Goal: Find specific page/section: Locate a particular part of the current website

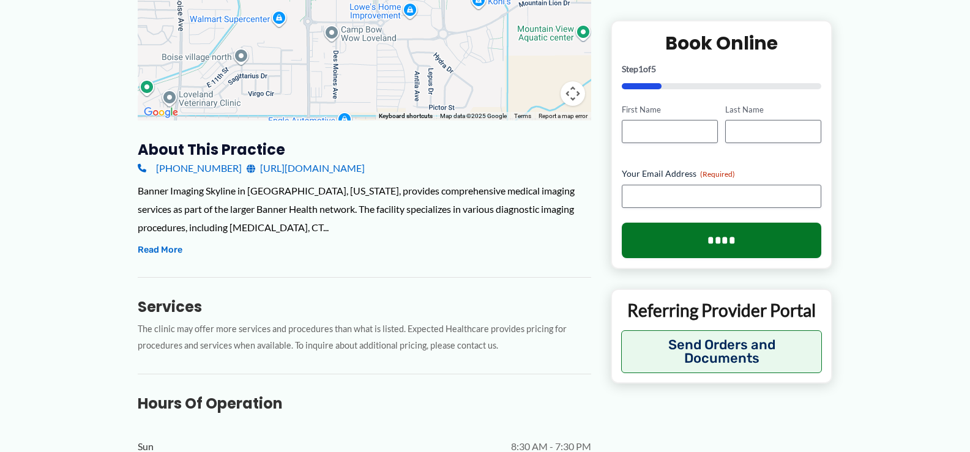
scroll to position [306, 0]
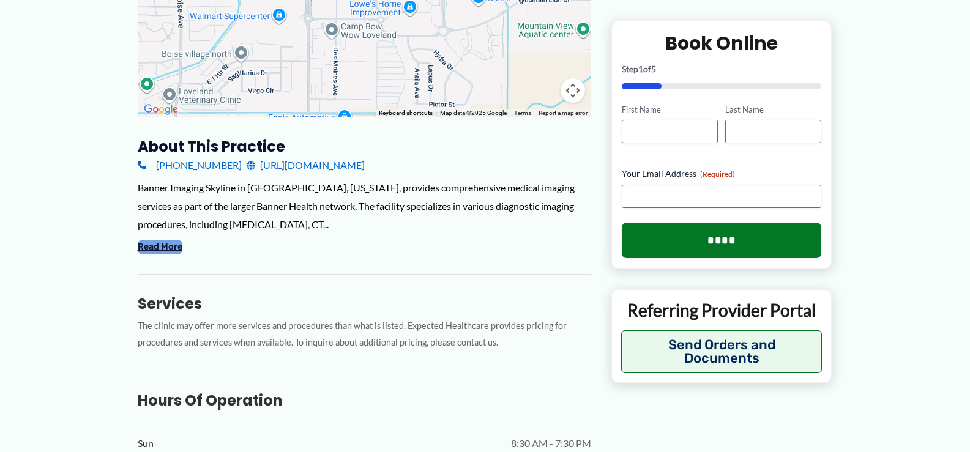
click at [160, 246] on button "Read More" at bounding box center [160, 247] width 45 height 15
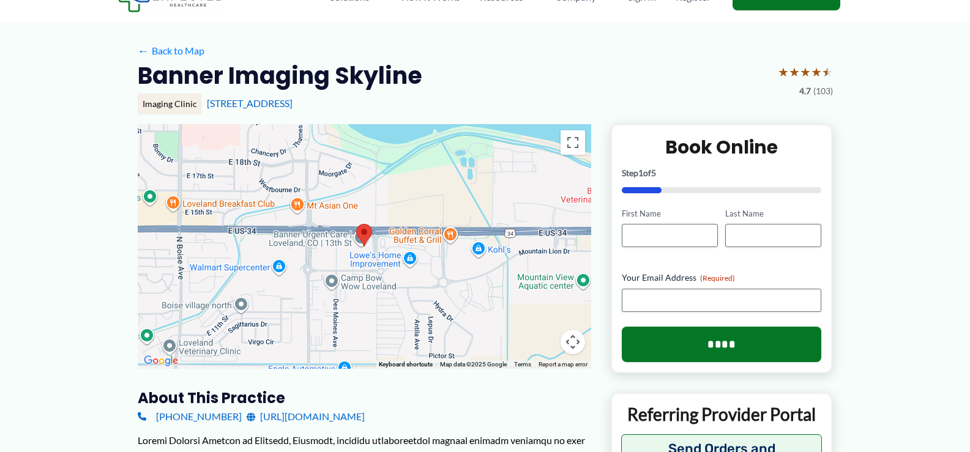
scroll to position [0, 0]
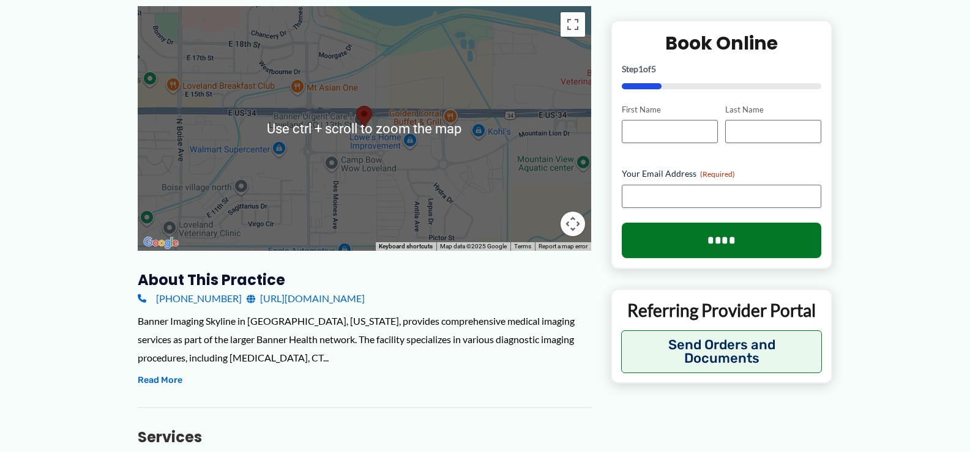
scroll to position [184, 0]
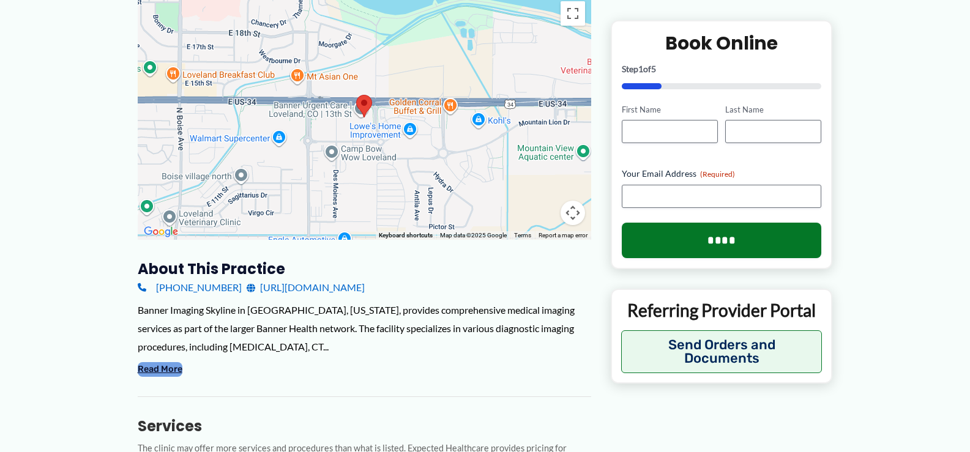
click at [168, 365] on button "Read More" at bounding box center [160, 369] width 45 height 15
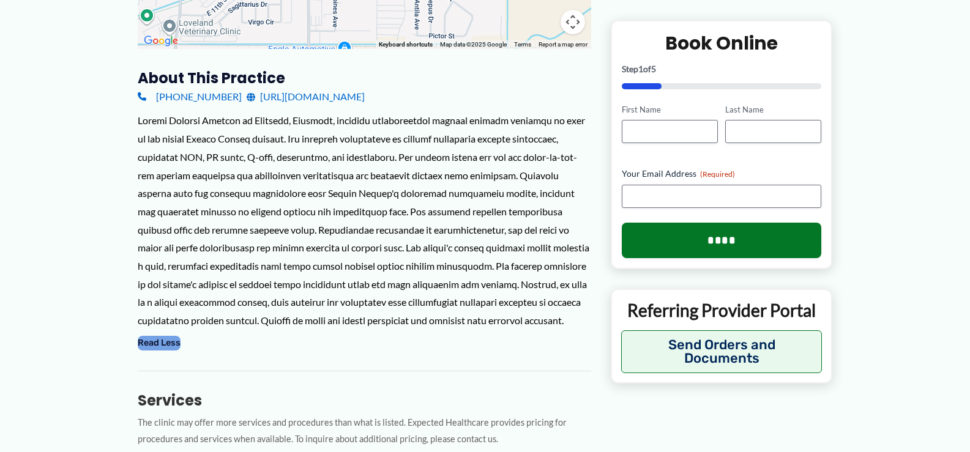
scroll to position [367, 0]
